Goal: Information Seeking & Learning: Check status

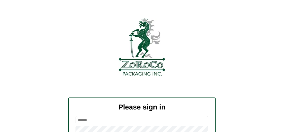
scroll to position [60, 0]
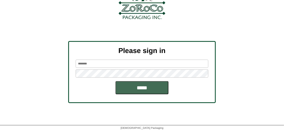
type input "*******"
click at [149, 84] on input "*****" at bounding box center [142, 87] width 53 height 13
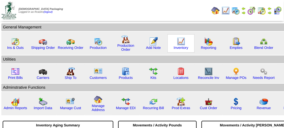
click at [177, 44] on img at bounding box center [181, 41] width 8 height 8
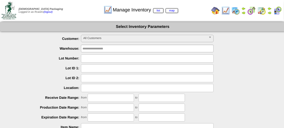
click at [133, 38] on span "All Customers" at bounding box center [144, 38] width 123 height 6
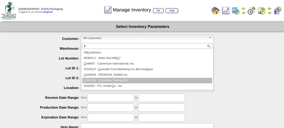
type input "*"
click at [114, 80] on li "C ORTRA - Corinthian Trading INC" at bounding box center [147, 81] width 130 height 6
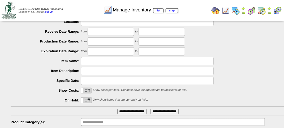
scroll to position [93, 0]
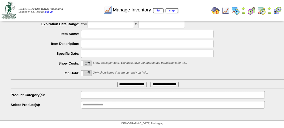
click at [112, 94] on input "text" at bounding box center [100, 95] width 34 height 7
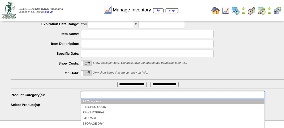
click at [109, 104] on li "All Categories" at bounding box center [173, 102] width 184 height 6
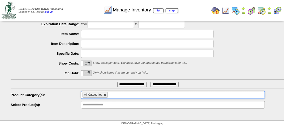
click at [104, 95] on link at bounding box center [105, 94] width 3 height 3
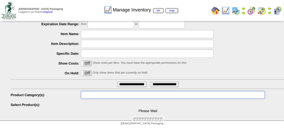
click at [104, 95] on ul at bounding box center [173, 95] width 184 height 8
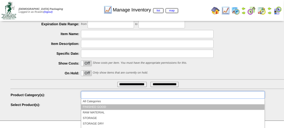
click at [103, 107] on li "FINISHED GOOD" at bounding box center [173, 107] width 184 height 6
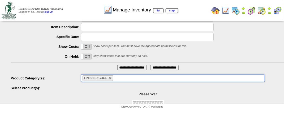
scroll to position [128, 0]
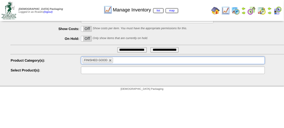
click at [98, 69] on input "text" at bounding box center [100, 70] width 34 height 7
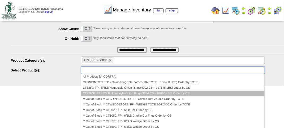
click at [115, 93] on li "CTZ280B: FP - 20LB Homestyle Onion Rings(3384 CS ~ 67680 LBS) Order by CS" at bounding box center [173, 94] width 184 height 6
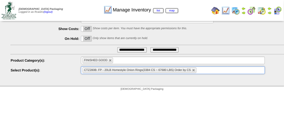
click at [131, 50] on input "**********" at bounding box center [131, 49] width 29 height 5
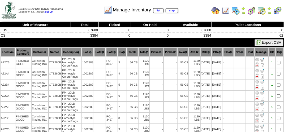
click at [6, 49] on th "Location" at bounding box center [8, 52] width 14 height 9
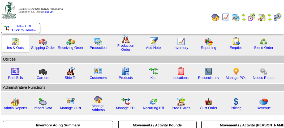
click at [18, 44] on img at bounding box center [15, 41] width 8 height 8
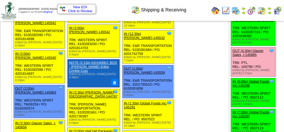
scroll to position [584, 0]
